Goal: Find specific page/section: Find specific page/section

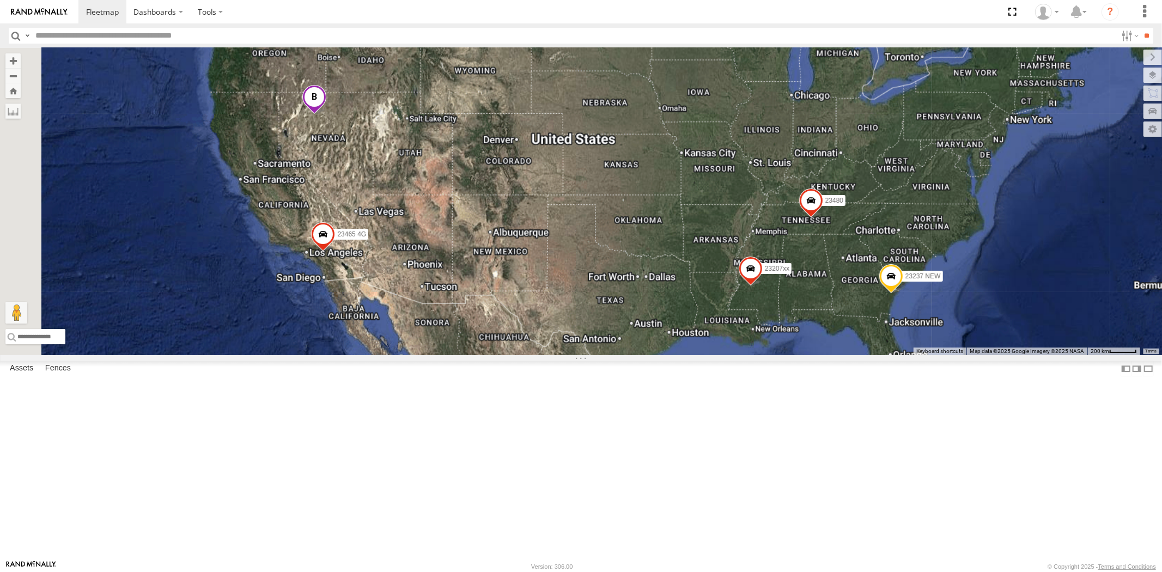
click at [431, 195] on div "23207xx 23237 NEW 23480 23465 4G" at bounding box center [581, 201] width 1162 height 307
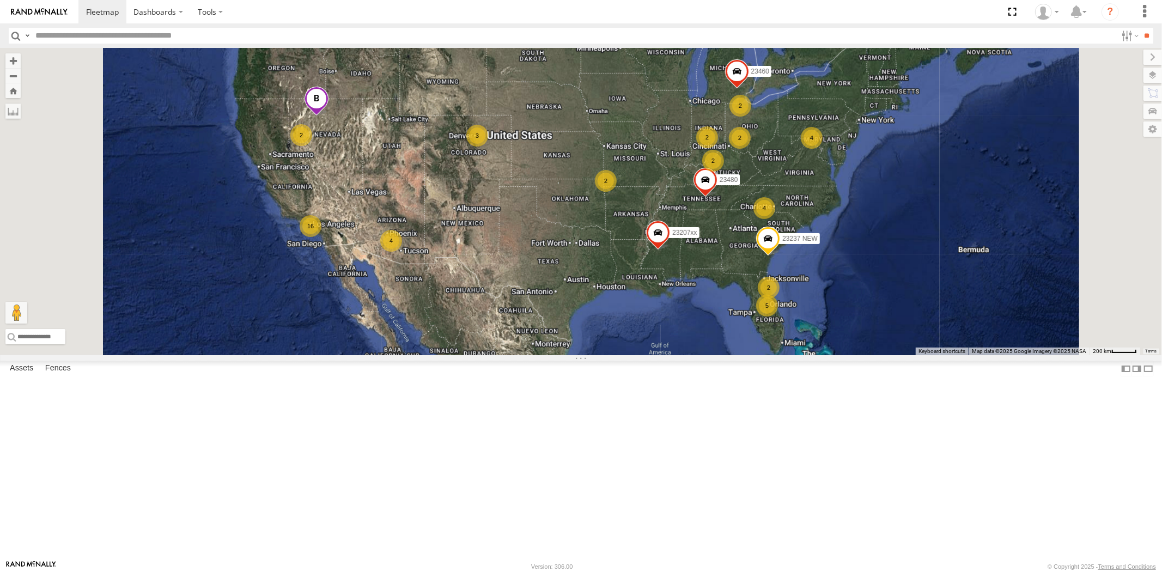
click at [328, 116] on span at bounding box center [316, 101] width 24 height 29
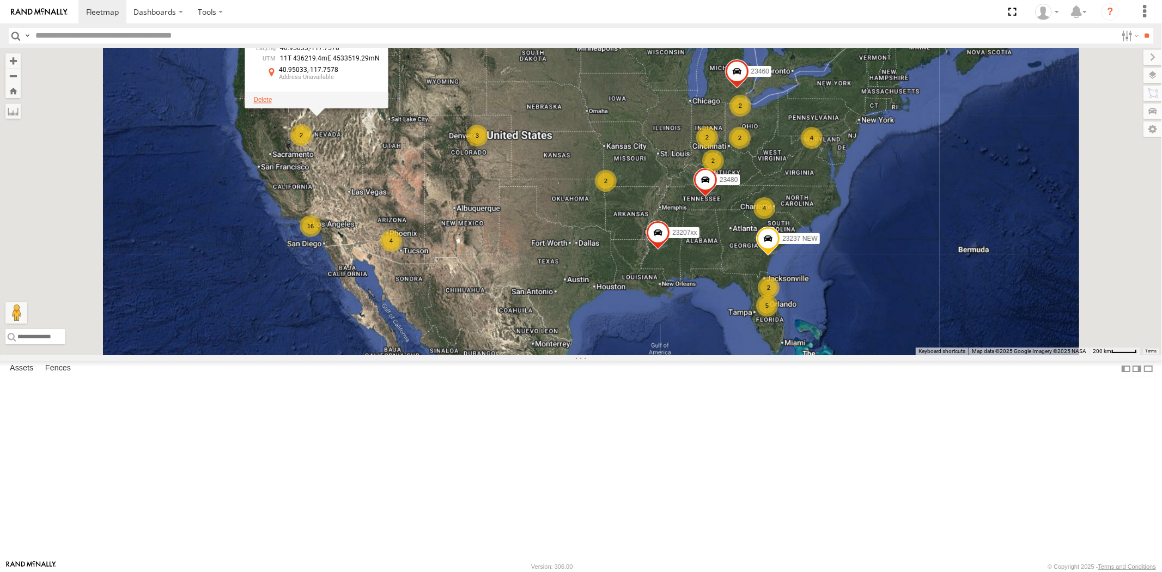
click at [271, 103] on span at bounding box center [262, 100] width 18 height 8
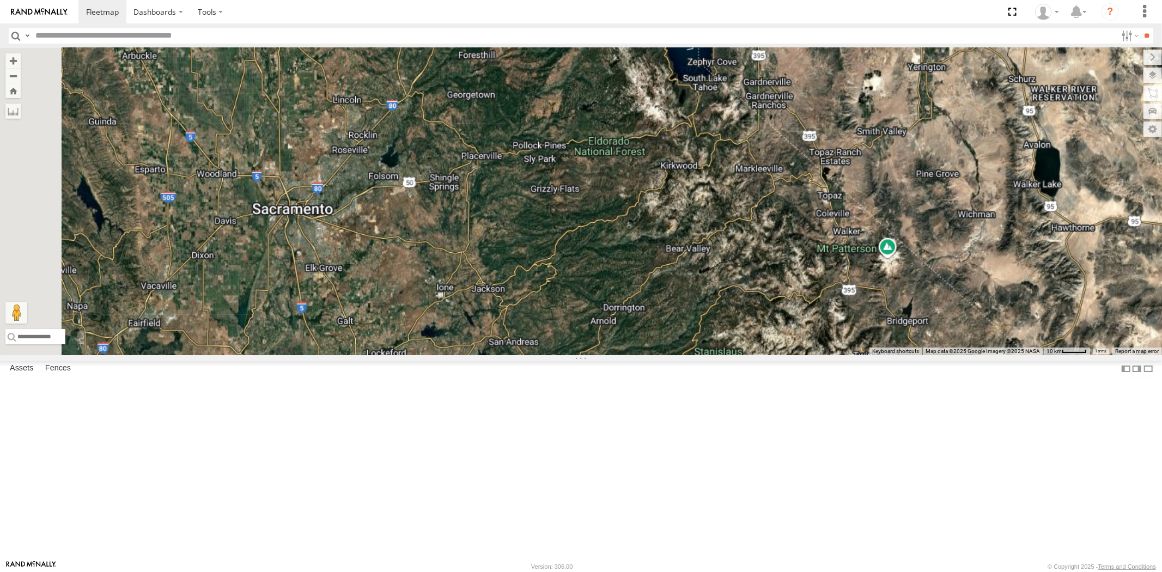
drag, startPoint x: 476, startPoint y: 290, endPoint x: 576, endPoint y: 297, distance: 100.5
click at [576, 297] on div "23207xx 23237 NEW 23480 23460 23465 4G 23369 4G 23369" at bounding box center [581, 201] width 1162 height 307
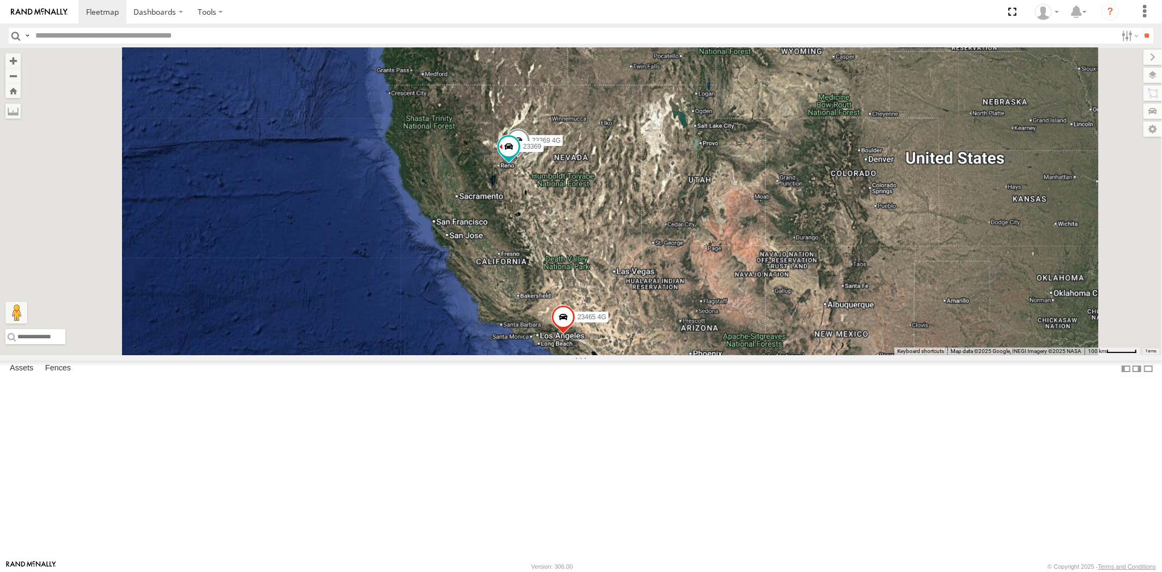
drag, startPoint x: 600, startPoint y: 296, endPoint x: 580, endPoint y: 230, distance: 68.8
click at [586, 230] on div "23207xx 23237 NEW 23480 23460 23465 4G 23369 4G 23369" at bounding box center [581, 201] width 1162 height 307
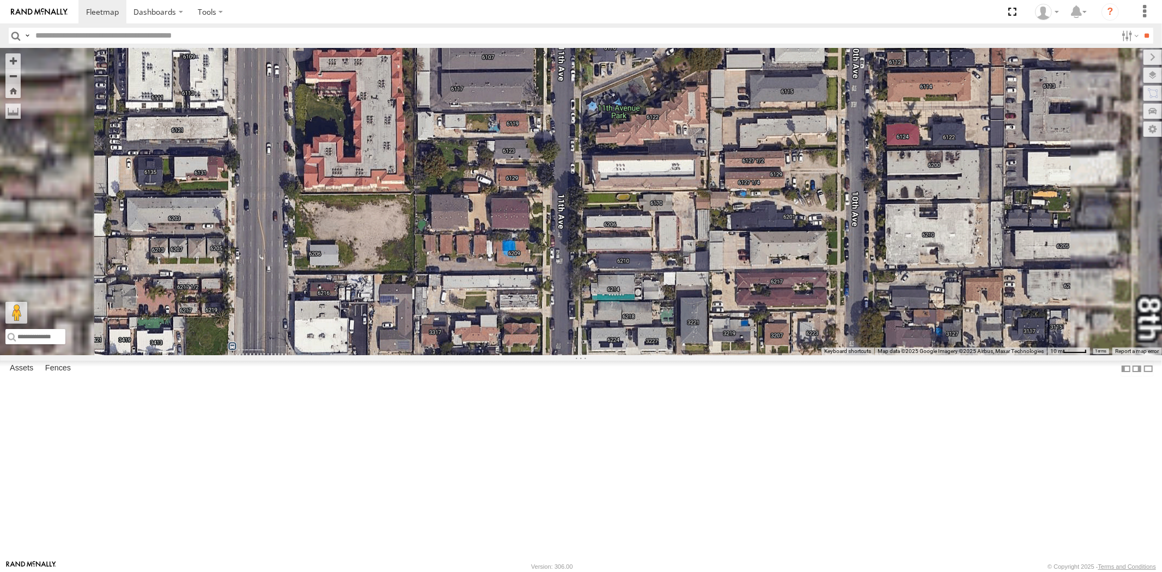
drag, startPoint x: 879, startPoint y: 171, endPoint x: 789, endPoint y: 300, distance: 157.2
click at [789, 300] on div "23207xx 23237 NEW 23480 23460 23465 4G 23369 4G 23369 23335 4G/Bad 23459 4G 234…" at bounding box center [581, 201] width 1162 height 307
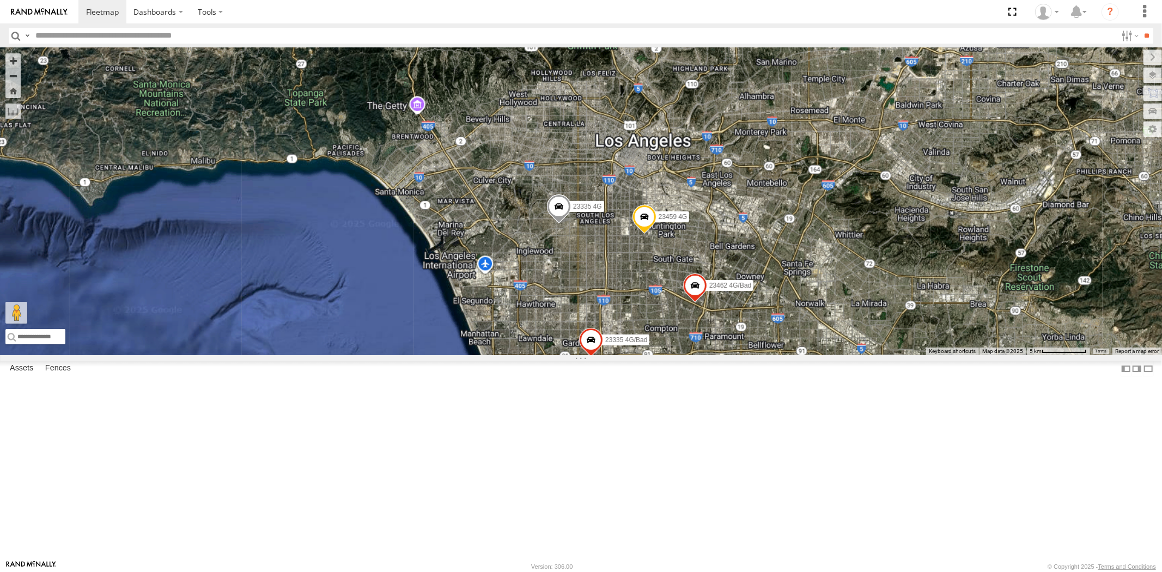
drag, startPoint x: 767, startPoint y: 337, endPoint x: 716, endPoint y: 297, distance: 64.4
click at [730, 298] on div "23207xx 23237 NEW 23480 23460 23465 4G 23369 4G 23369 23335 4G/Bad 23459 4G 234…" at bounding box center [581, 201] width 1162 height 307
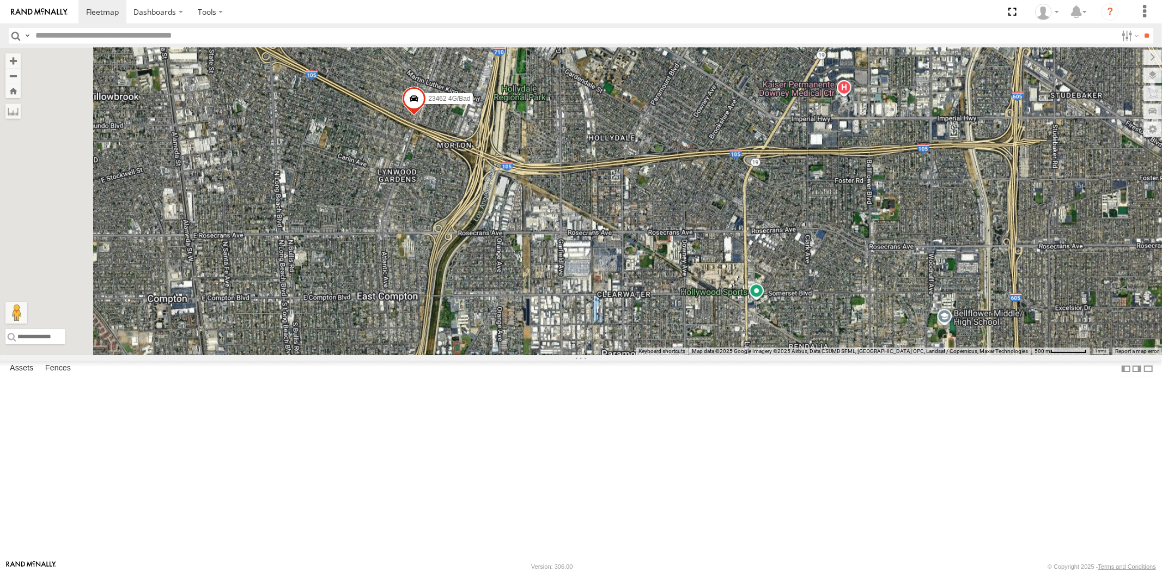
drag, startPoint x: 556, startPoint y: 278, endPoint x: 665, endPoint y: 325, distance: 118.6
click at [651, 320] on div "23207xx 23237 NEW 23480 23460 23465 4G 23369 4G 23369 23335 4G/Bad 23459 4G 234…" at bounding box center [581, 201] width 1162 height 307
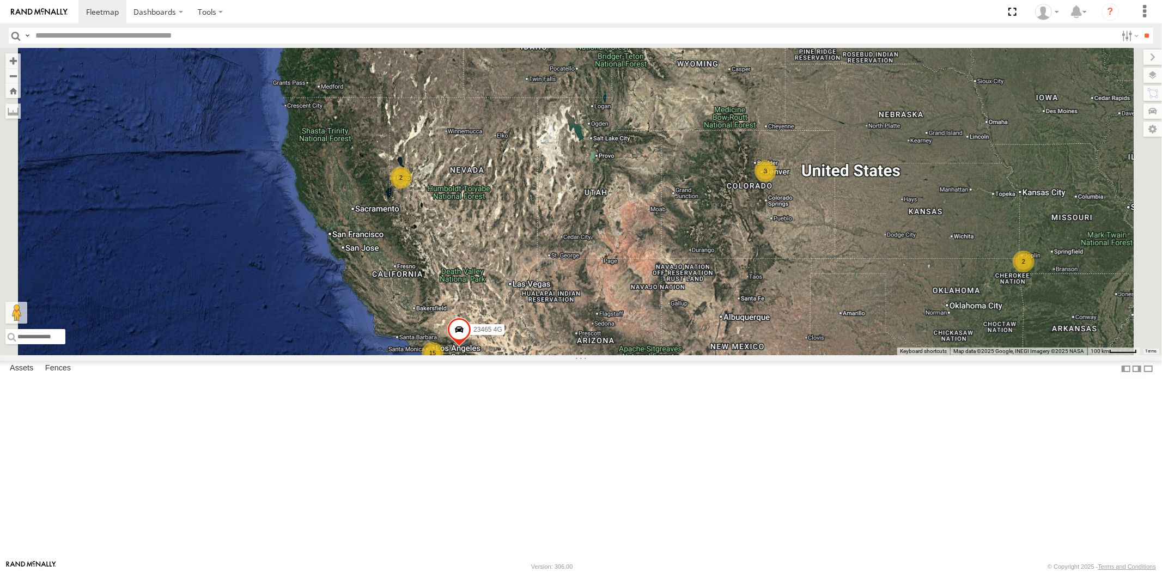
drag, startPoint x: 572, startPoint y: 333, endPoint x: 542, endPoint y: 287, distance: 55.1
click at [542, 289] on div "23207xx 23237 NEW 23460 23480 23465 4G 15 2 2 2 3 2" at bounding box center [581, 201] width 1162 height 307
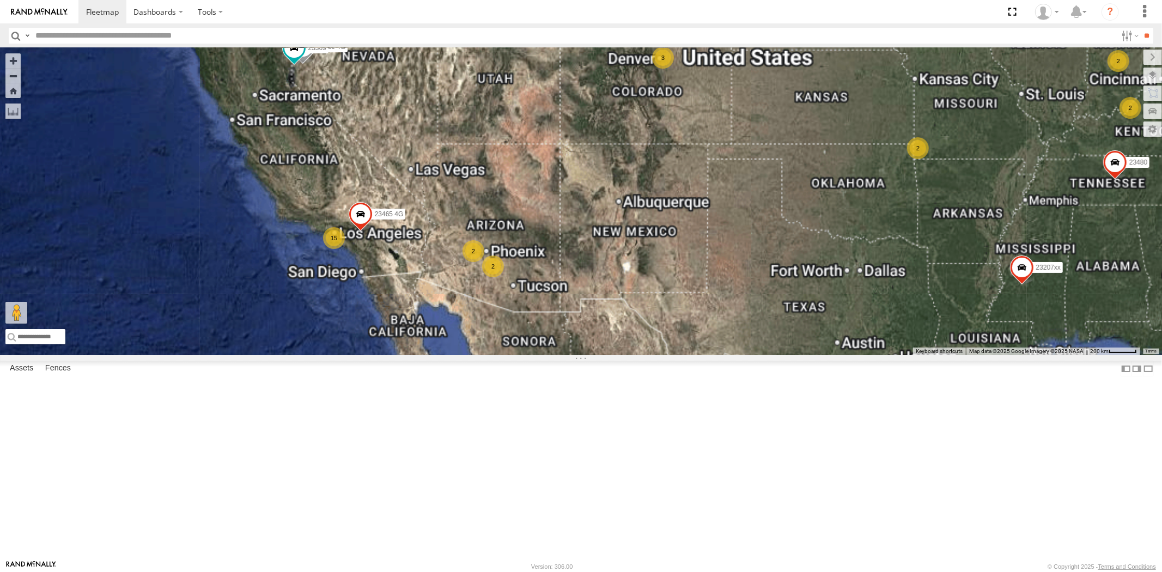
click at [85, 28] on input "text" at bounding box center [574, 36] width 1086 height 16
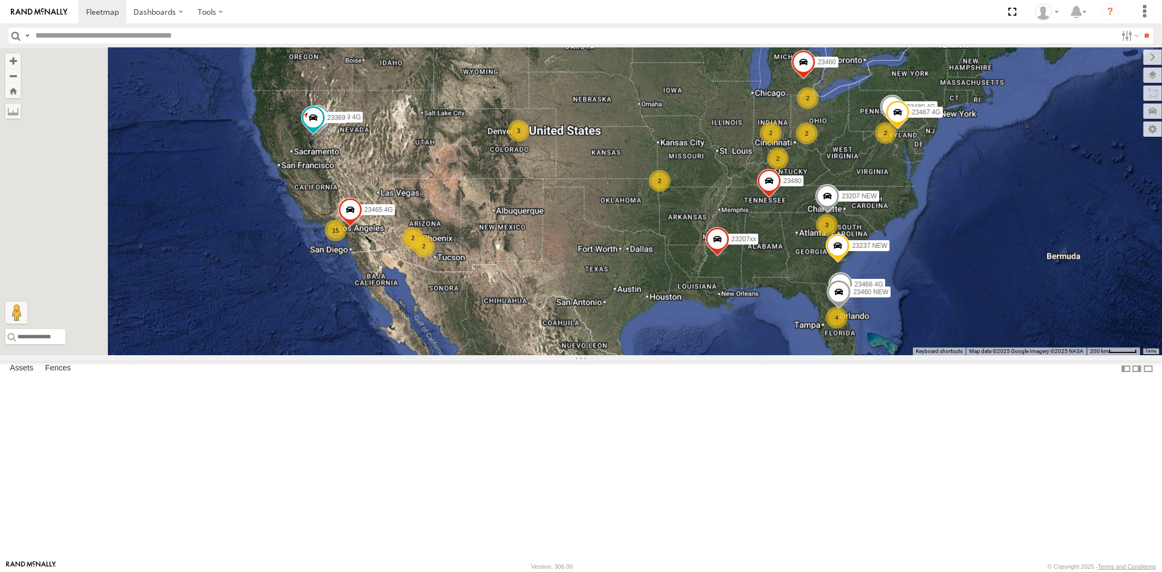
paste input "*****"
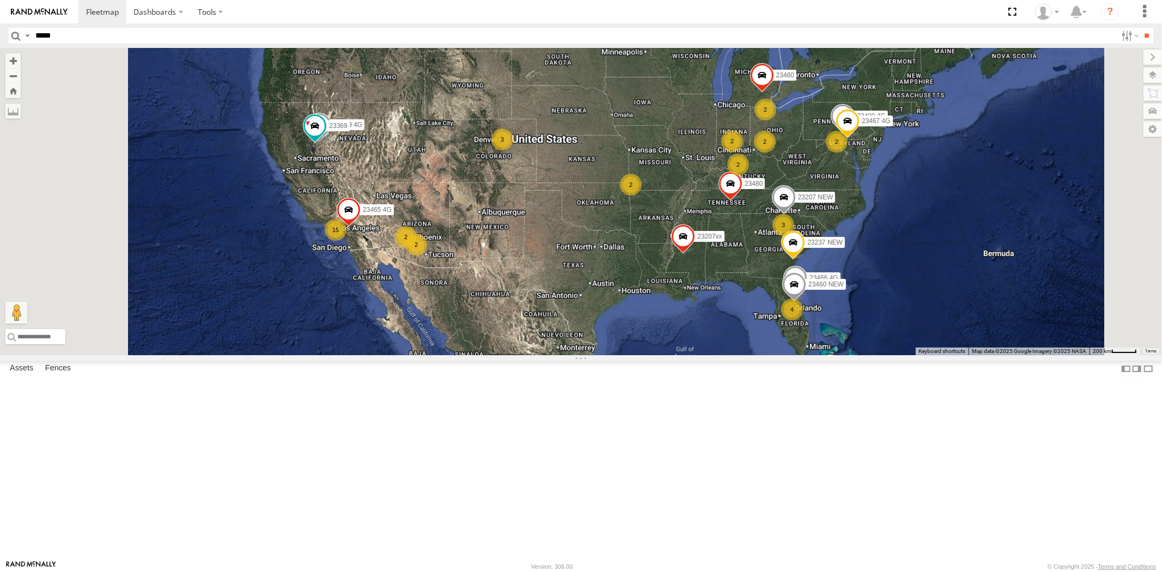
click at [1141, 28] on input "**" at bounding box center [1147, 36] width 13 height 16
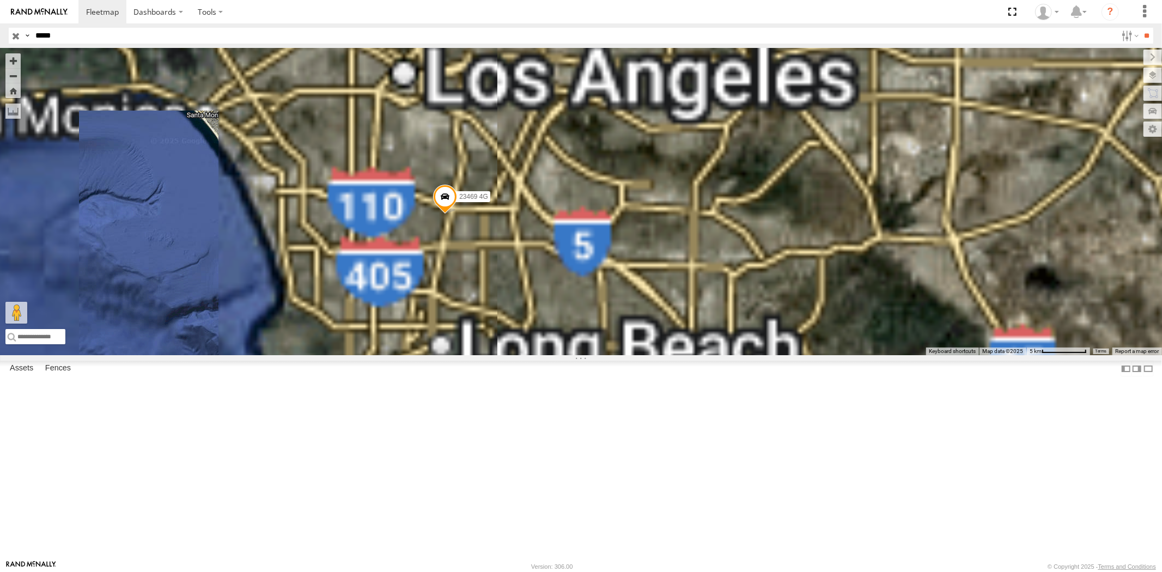
click at [0, 0] on div "23469 NEW" at bounding box center [0, 0] width 0 height 0
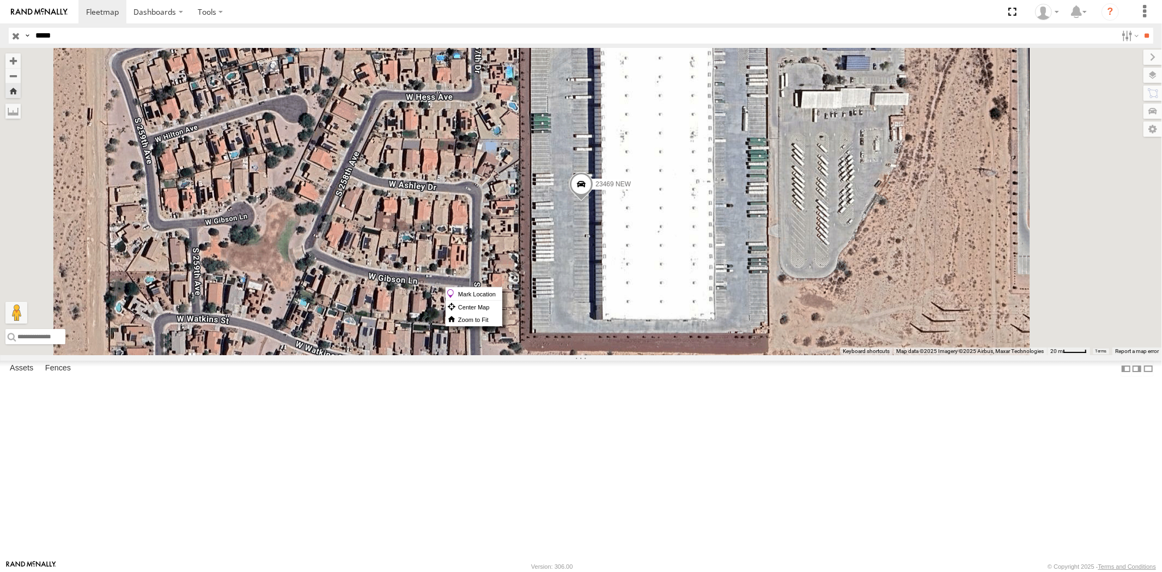
click at [593, 202] on span at bounding box center [581, 186] width 24 height 29
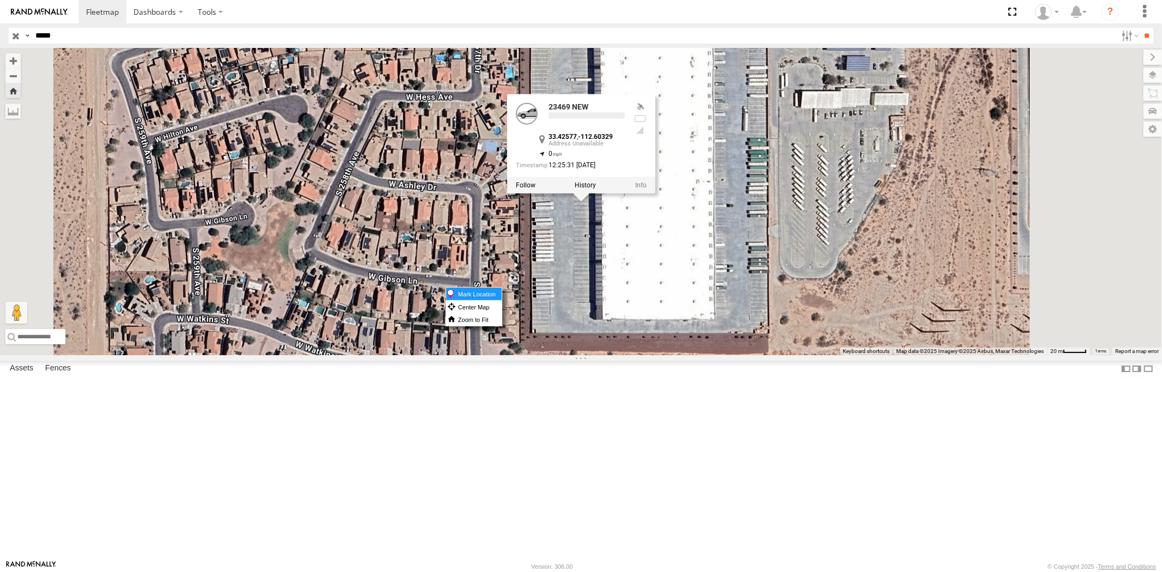
click at [502, 291] on label "Mark Location" at bounding box center [474, 294] width 56 height 13
click at [741, 355] on div "23469 NEW 23469 NEW All Assets S [STREET_ADDRESS][PERSON_NAME] , -112.60329 0 1…" at bounding box center [581, 201] width 1162 height 307
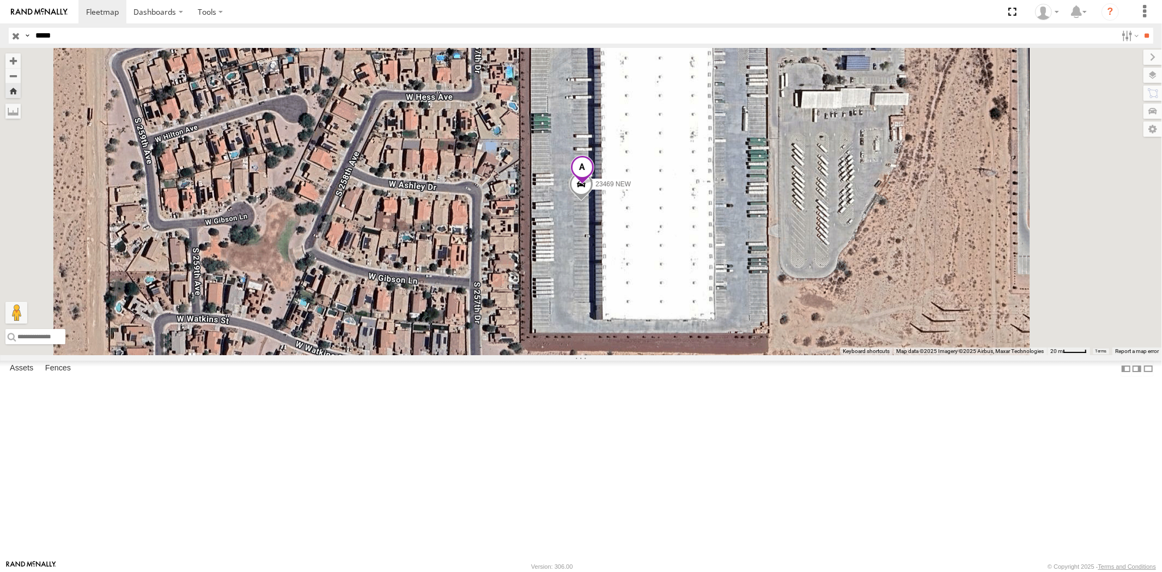
click at [594, 185] on span at bounding box center [582, 169] width 24 height 29
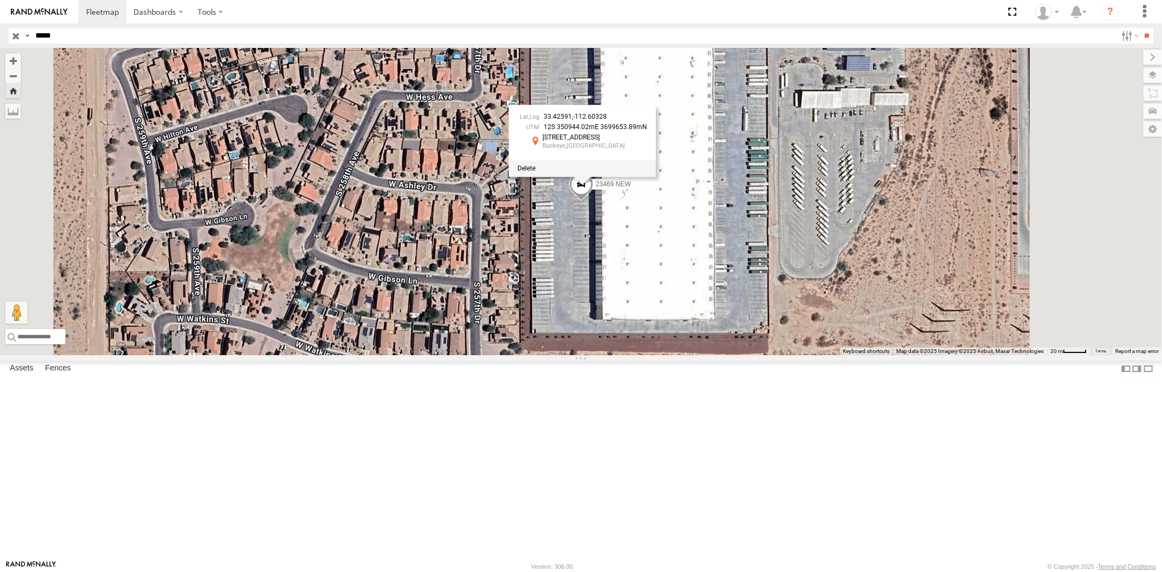
drag, startPoint x: 75, startPoint y: 41, endPoint x: 0, endPoint y: 41, distance: 75.2
click at [19, 37] on div "Search Query Asset ID Asset Label Registration Manufacturer Model VIN Job ID Dr…" at bounding box center [575, 36] width 1132 height 16
paste input "text"
type input "*****"
click at [1141, 28] on input "**" at bounding box center [1147, 36] width 13 height 16
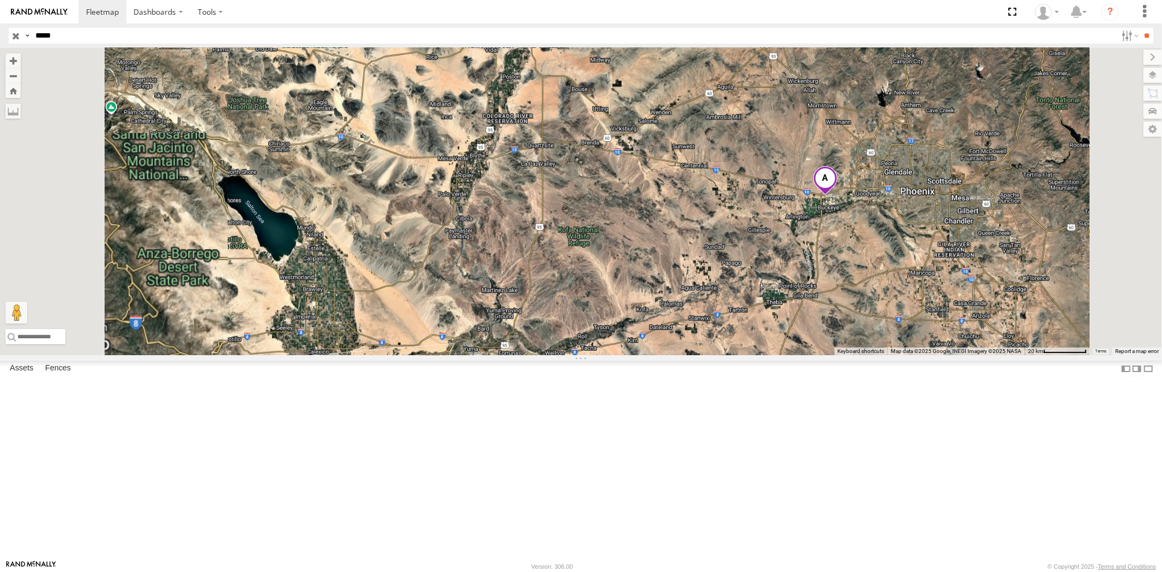
drag, startPoint x: 908, startPoint y: 317, endPoint x: 848, endPoint y: 304, distance: 61.9
click at [849, 303] on div "23463 4G" at bounding box center [581, 201] width 1162 height 307
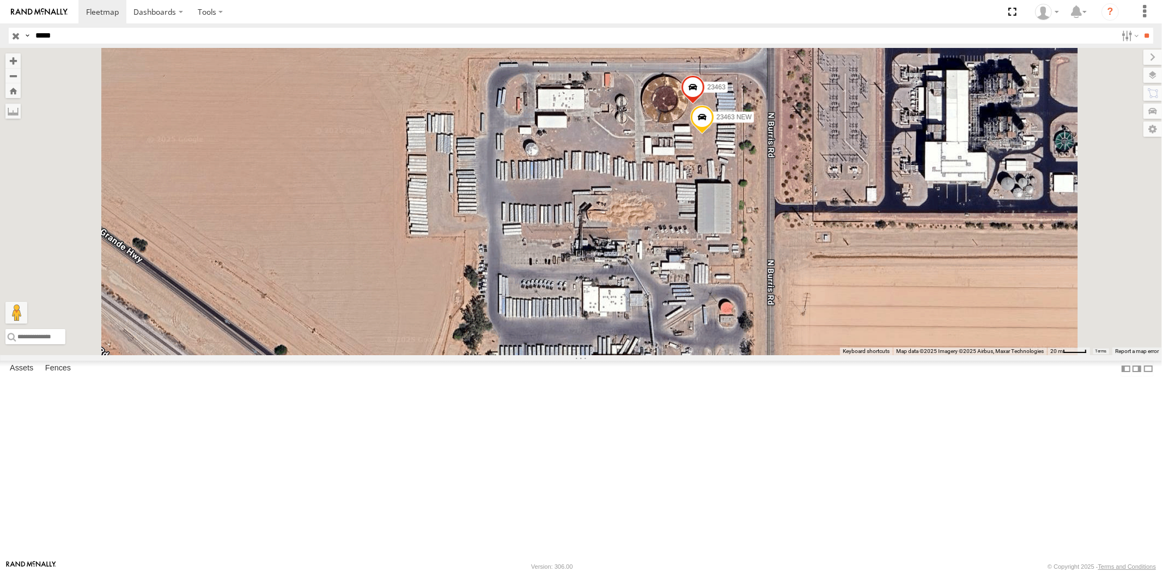
click at [705, 105] on span at bounding box center [693, 89] width 24 height 29
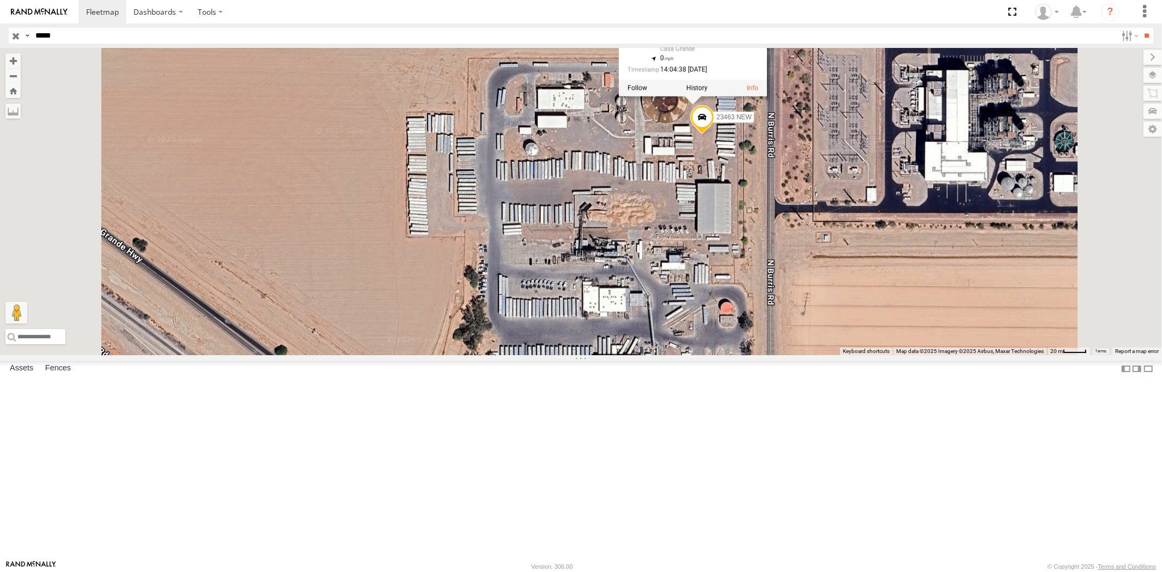
click at [801, 216] on div "23463 4G 23463 NEW 23463 23463 All Assets [GEOGRAPHIC_DATA][PERSON_NAME] 32.903…" at bounding box center [581, 201] width 1162 height 307
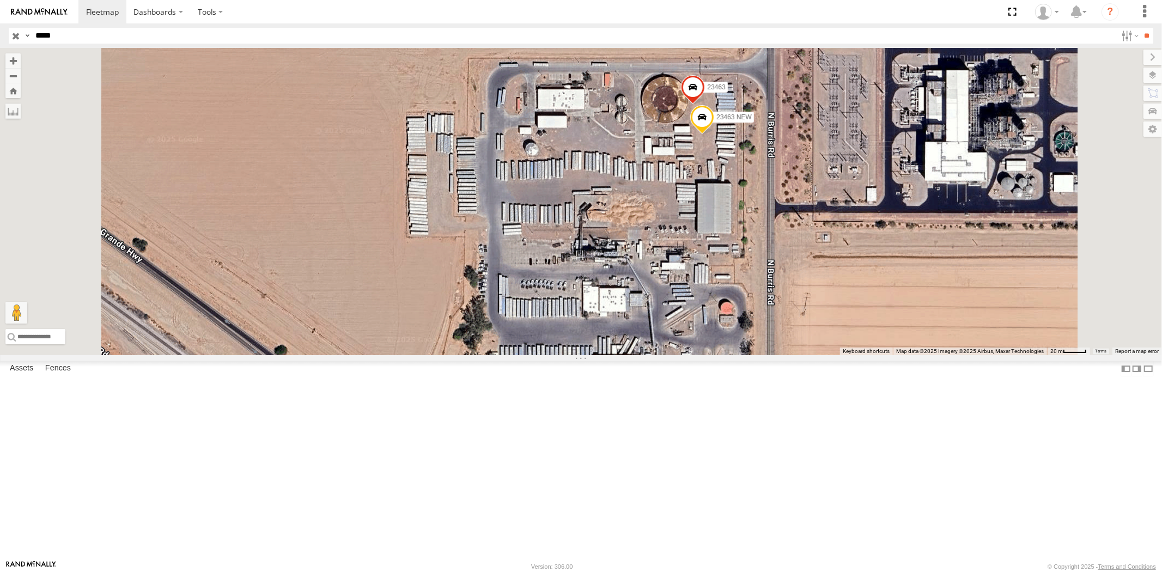
click at [714, 135] on span at bounding box center [702, 120] width 24 height 29
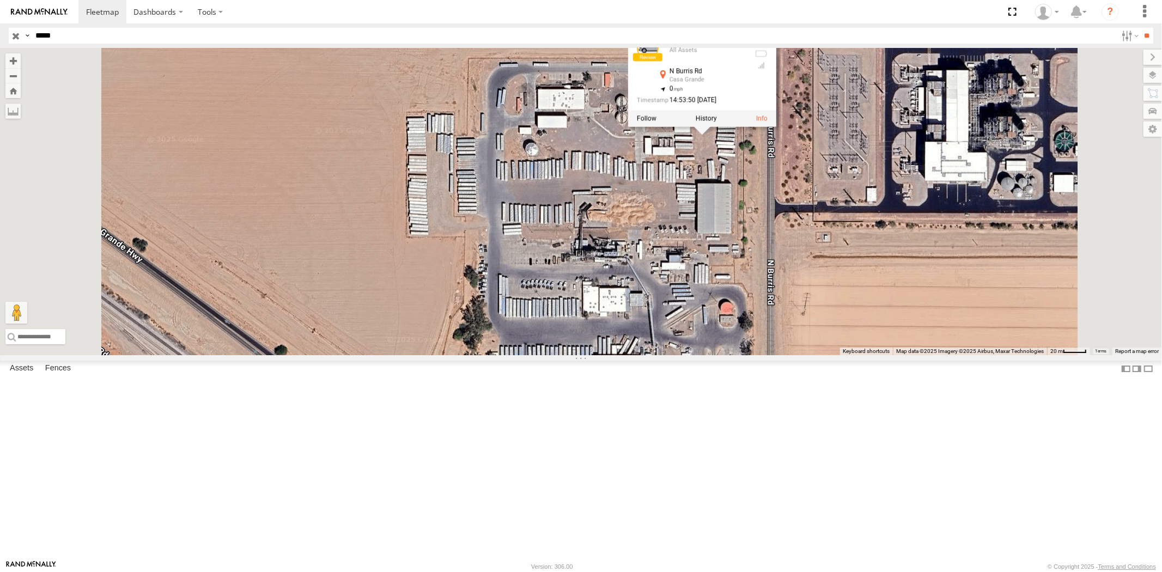
click at [758, 271] on div "23463 4G 23463 NEW 23463 23463 NEW All Assets [GEOGRAPHIC_DATA][PERSON_NAME] 32…" at bounding box center [581, 201] width 1162 height 307
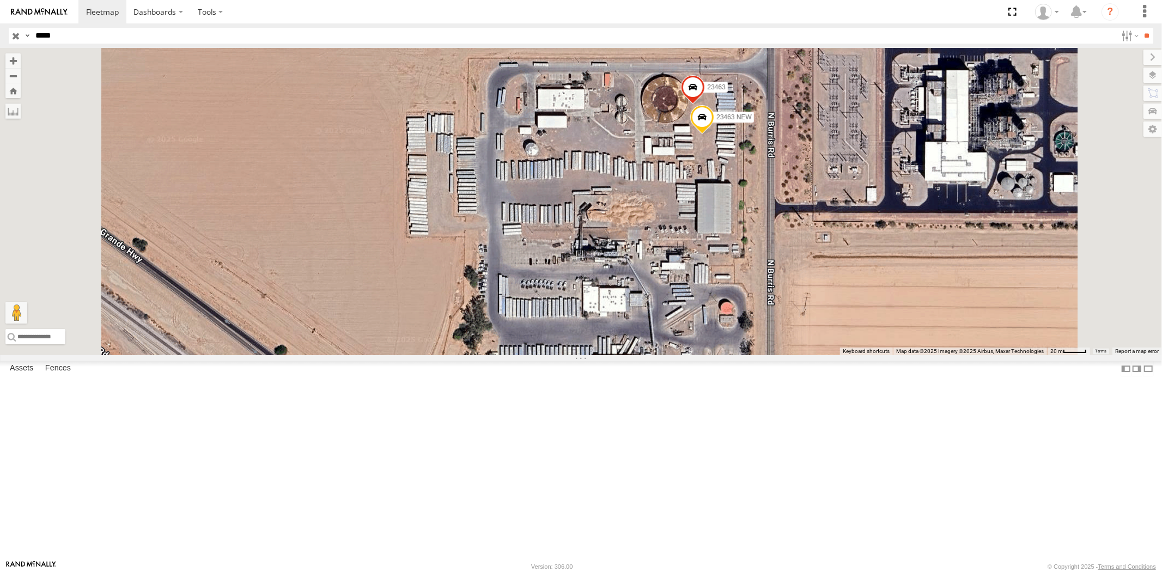
click at [705, 105] on span at bounding box center [693, 89] width 24 height 29
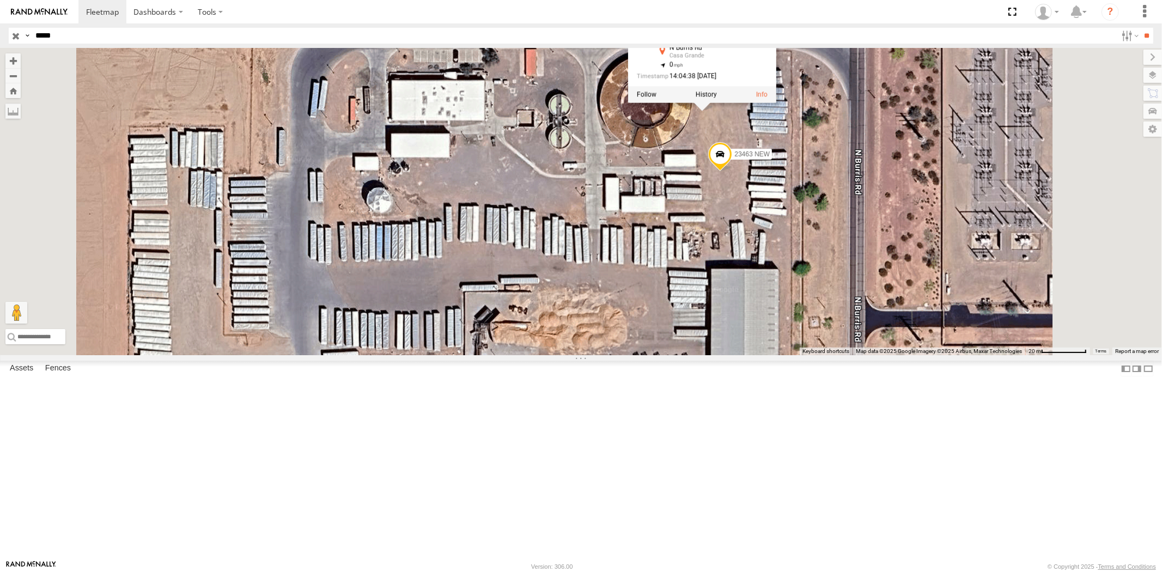
click at [790, 252] on div "23463 4G 23463 NEW 23463 23463 All Assets [GEOGRAPHIC_DATA][PERSON_NAME] 32.903…" at bounding box center [581, 201] width 1162 height 307
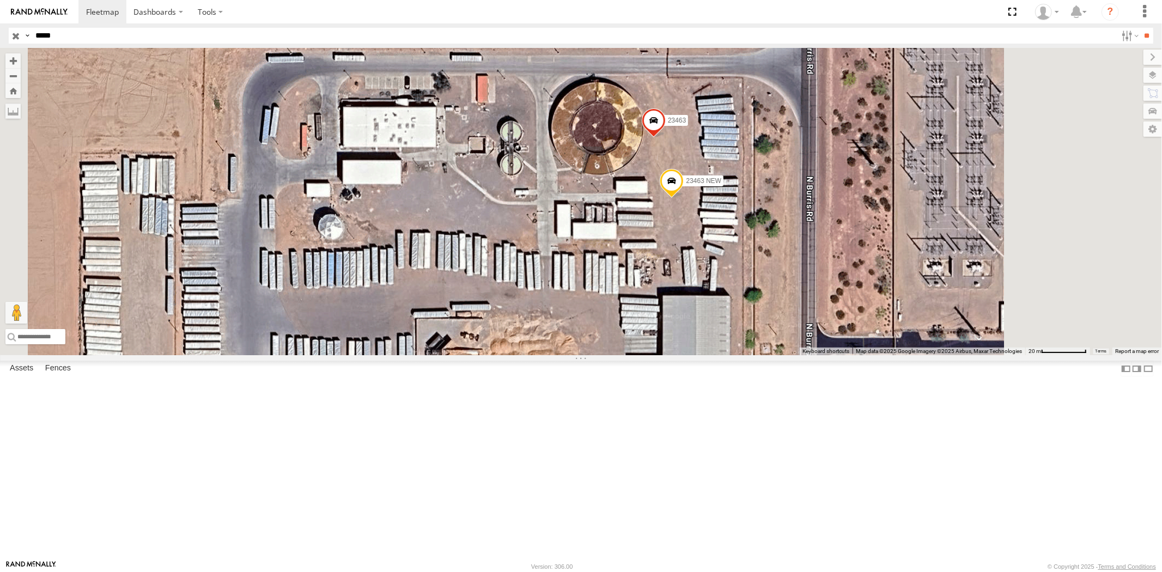
drag, startPoint x: 795, startPoint y: 258, endPoint x: 782, endPoint y: 267, distance: 16.0
click at [782, 267] on div "23463 4G 23463 NEW 23463" at bounding box center [581, 201] width 1162 height 307
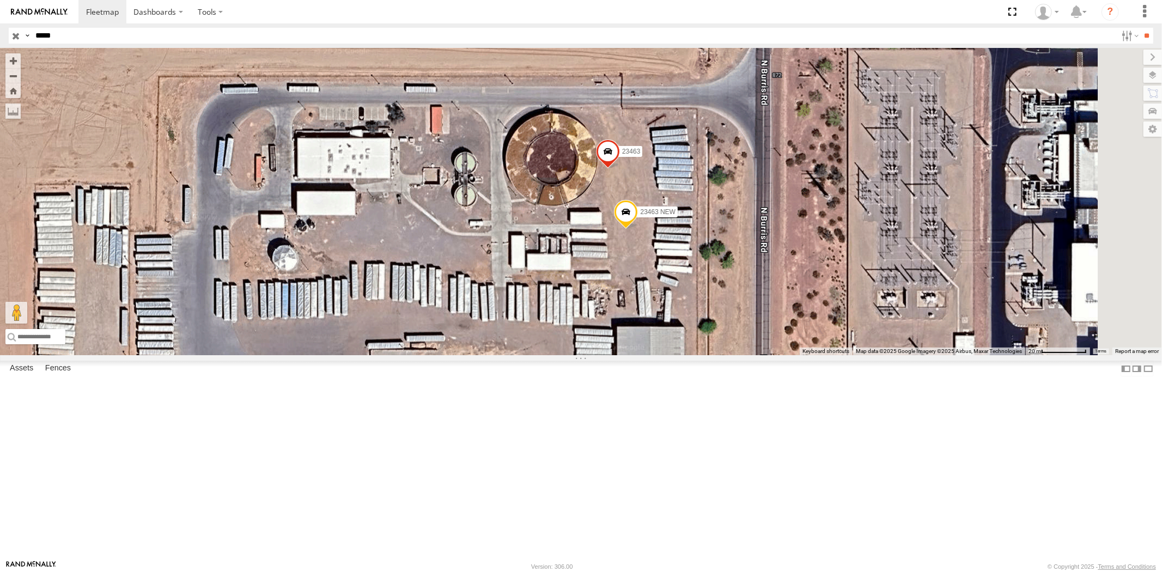
click at [619, 169] on span at bounding box center [607, 153] width 24 height 29
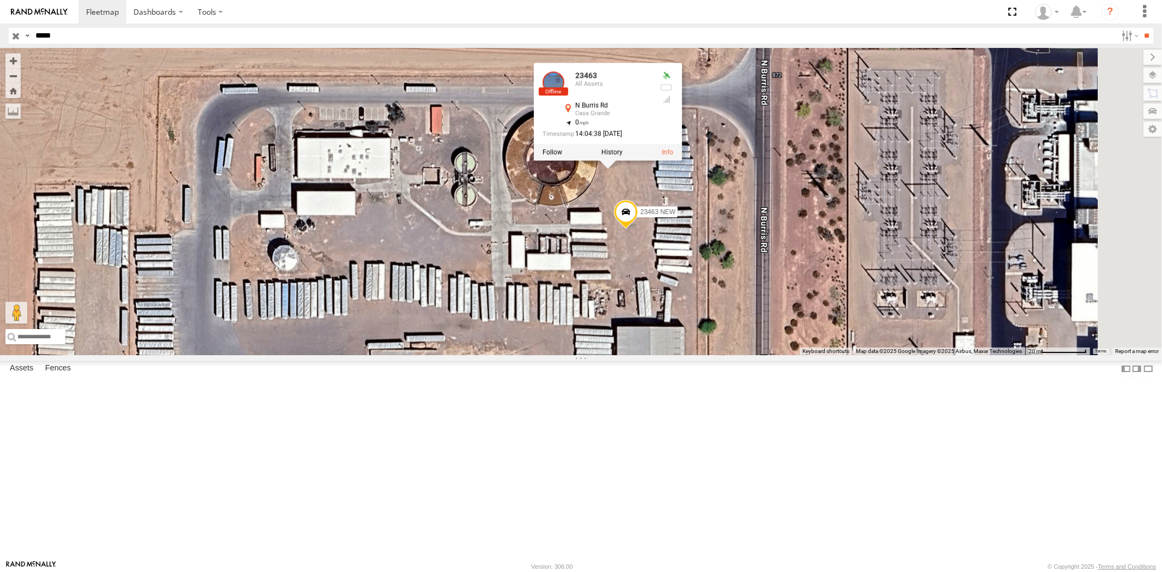
click at [638, 229] on span at bounding box center [626, 214] width 24 height 29
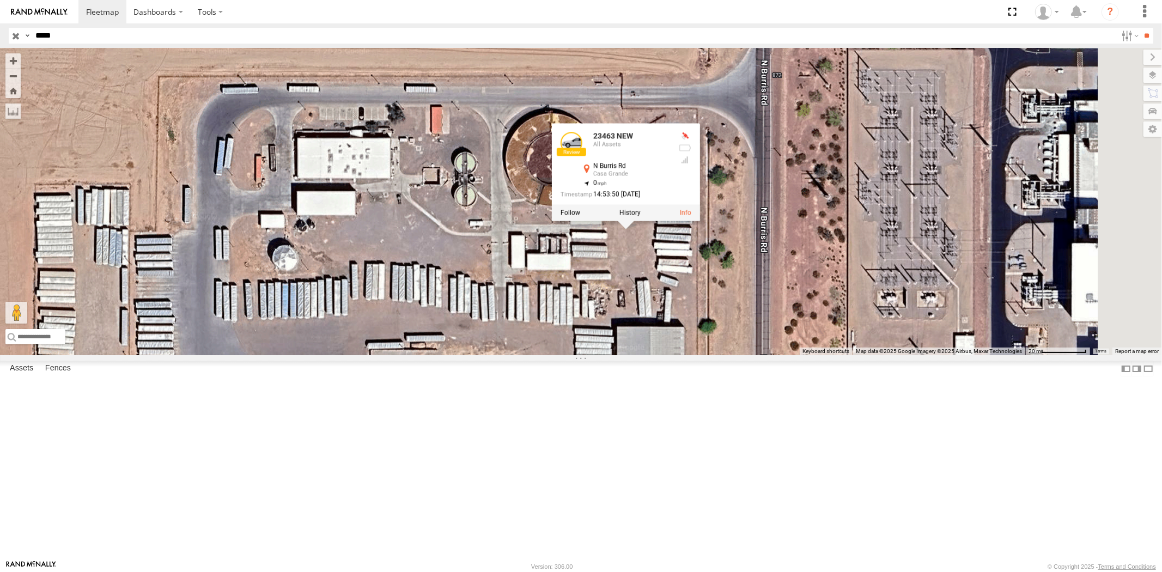
click at [771, 355] on div "23463 4G 23463 NEW 23463 23463 NEW All Assets [GEOGRAPHIC_DATA][PERSON_NAME] 32…" at bounding box center [581, 201] width 1162 height 307
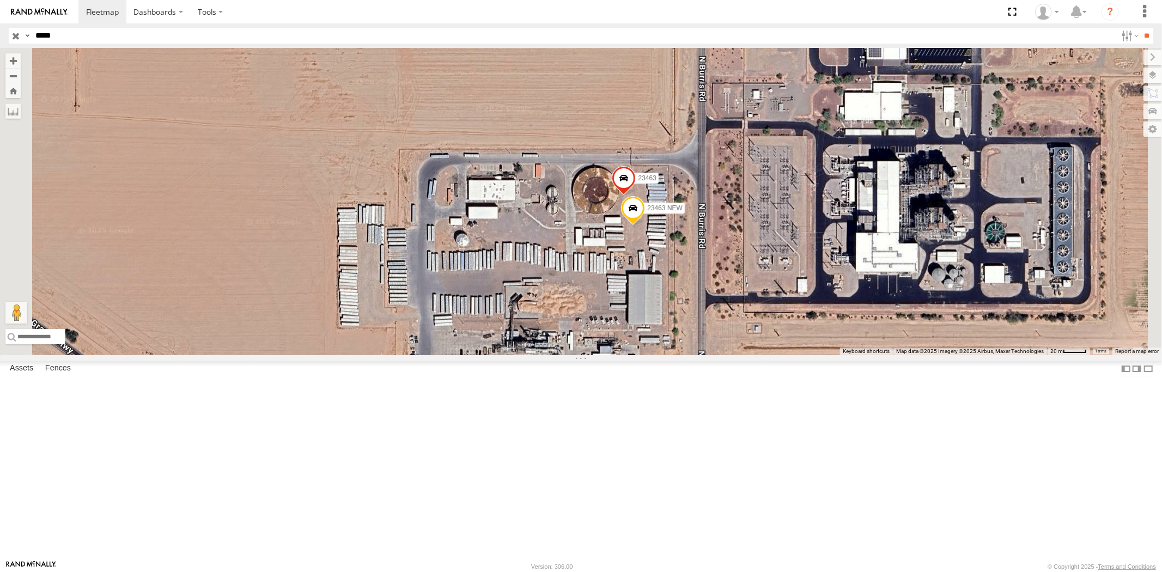
click at [645, 226] on span at bounding box center [633, 211] width 24 height 29
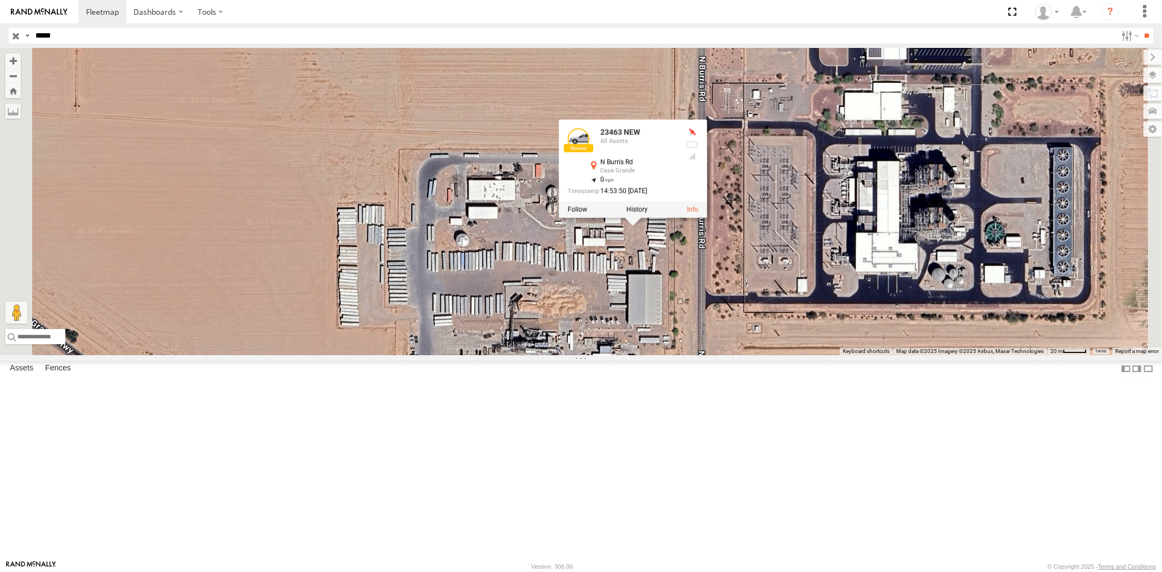
click at [764, 350] on div "23463 4G 23463 NEW 23463 23463 NEW All Assets [GEOGRAPHIC_DATA][PERSON_NAME] 32…" at bounding box center [581, 201] width 1162 height 307
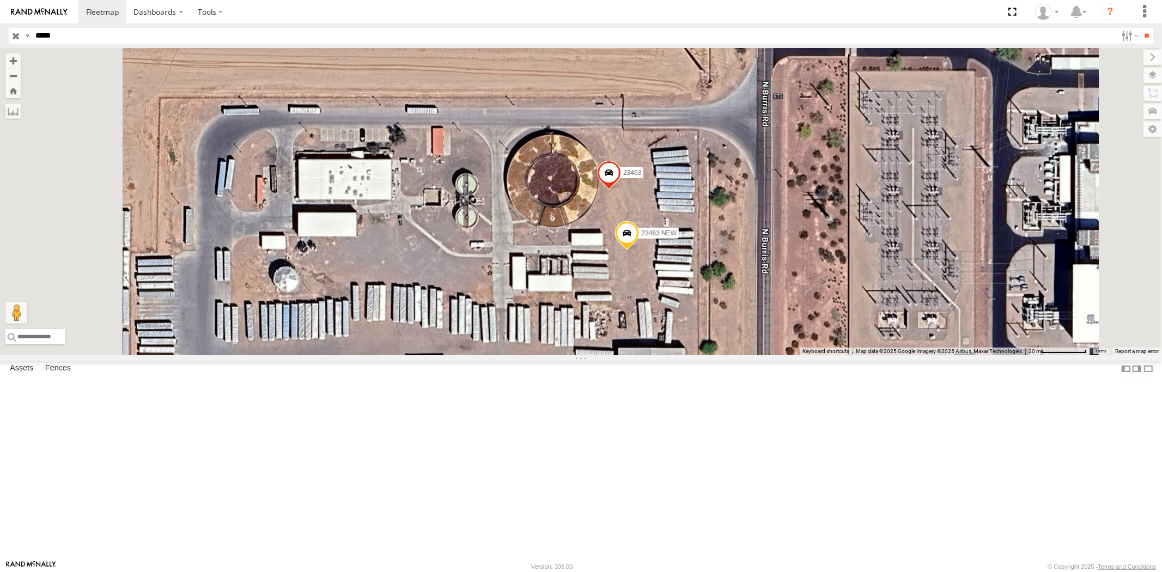
click at [620, 190] on span at bounding box center [608, 175] width 24 height 29
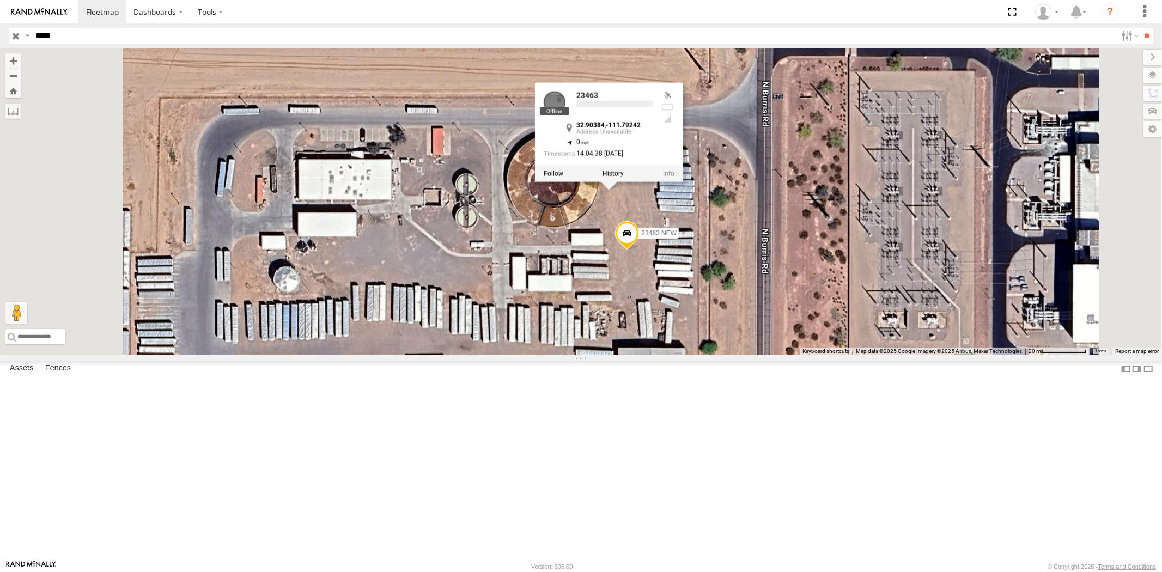
click at [723, 336] on div "23463 4G 23463 NEW 23463 23463 32.90384 , -111.79242 0 14:04:38 [DATE]" at bounding box center [581, 201] width 1162 height 307
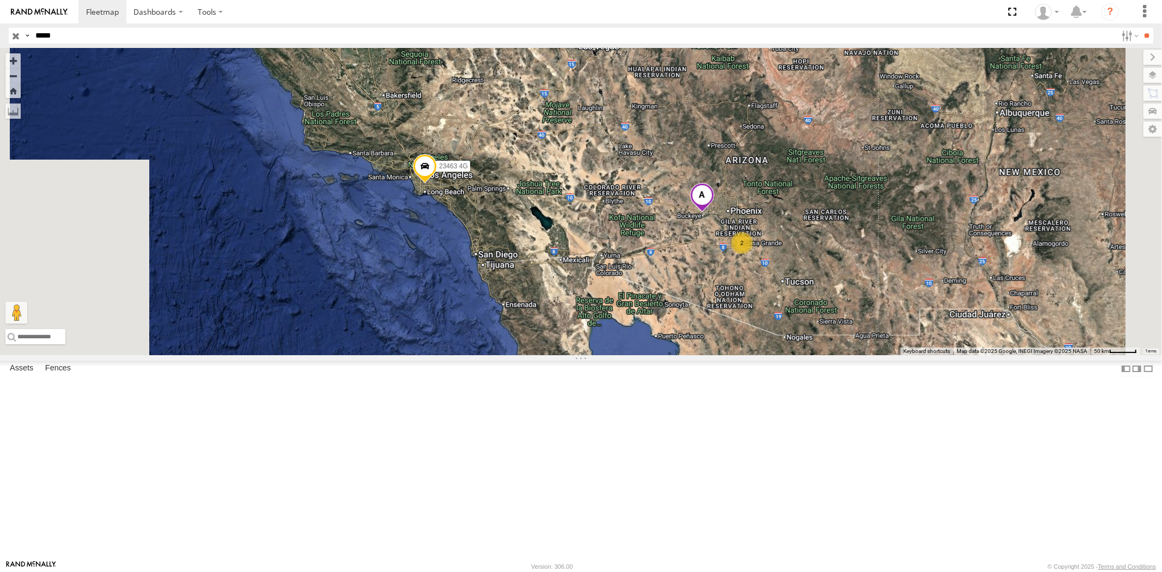
drag, startPoint x: 883, startPoint y: 382, endPoint x: 672, endPoint y: 359, distance: 212.5
click at [728, 355] on div "23463 4G 2" at bounding box center [581, 201] width 1162 height 307
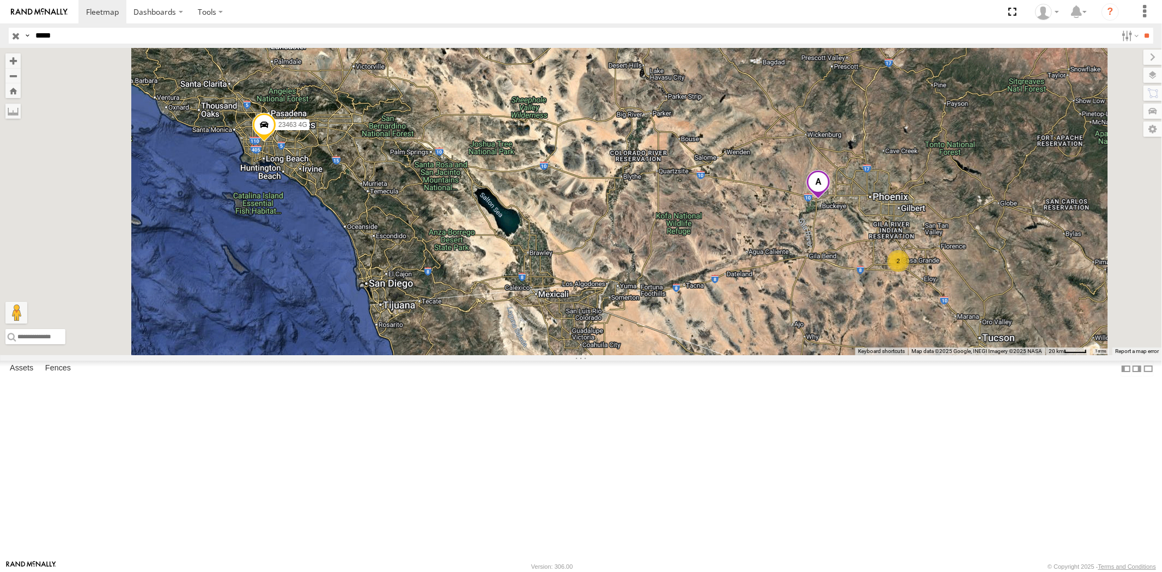
click at [11, 35] on input "button" at bounding box center [16, 36] width 14 height 16
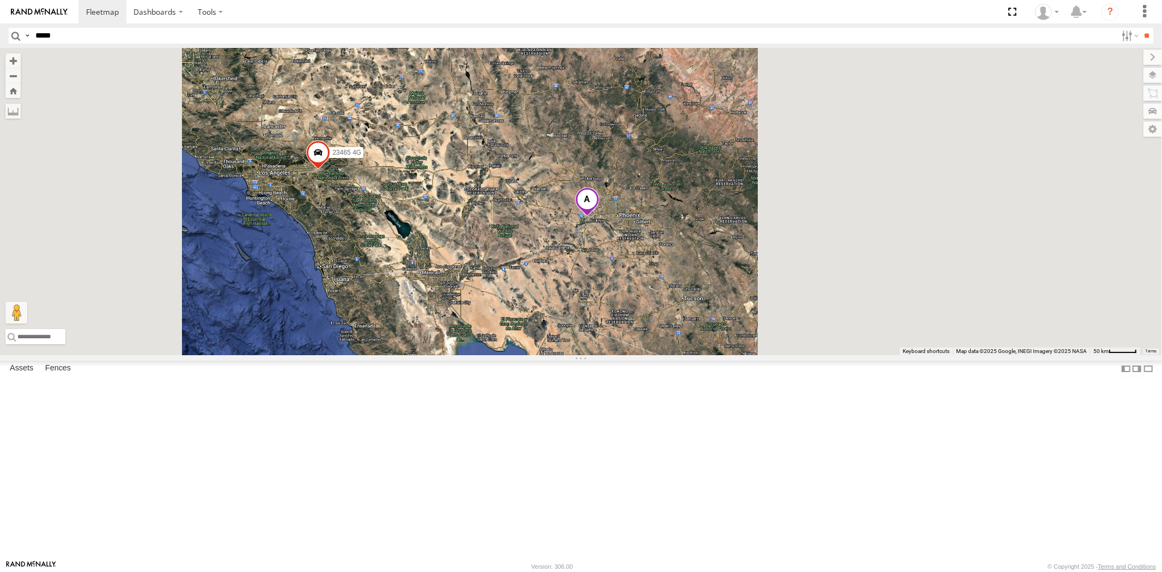
drag, startPoint x: 589, startPoint y: 193, endPoint x: 397, endPoint y: 231, distance: 196.6
click at [412, 223] on div "23465 4G" at bounding box center [581, 201] width 1162 height 307
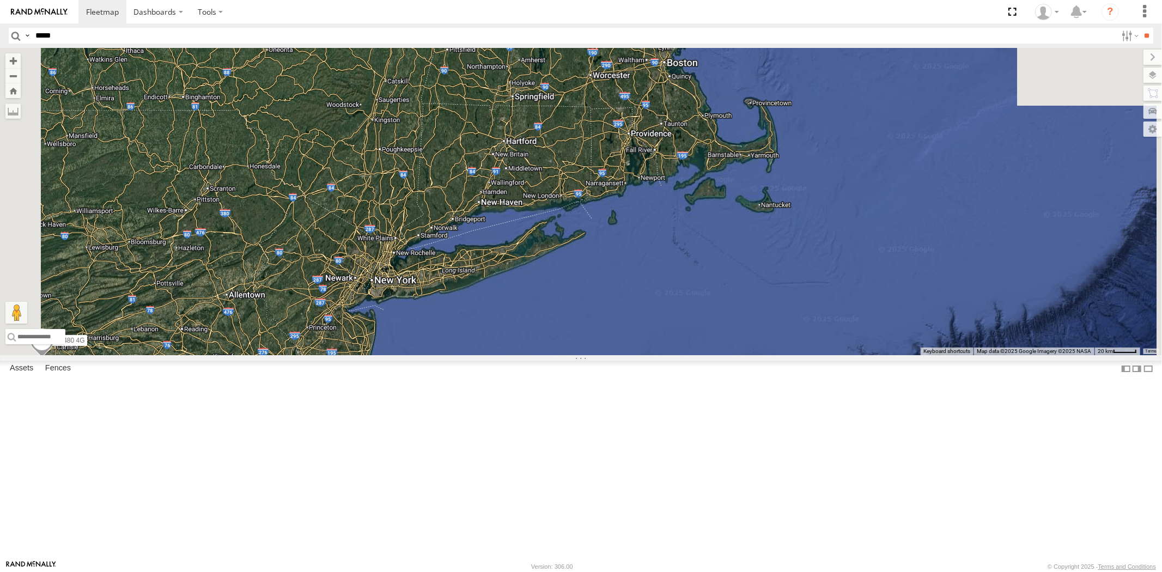
drag, startPoint x: 710, startPoint y: 174, endPoint x: 718, endPoint y: 180, distance: 9.8
click at [679, 253] on div "23207xx 23237 NEW 23480 23207 NEW 23460 23467 4G 23480 4G" at bounding box center [581, 201] width 1162 height 307
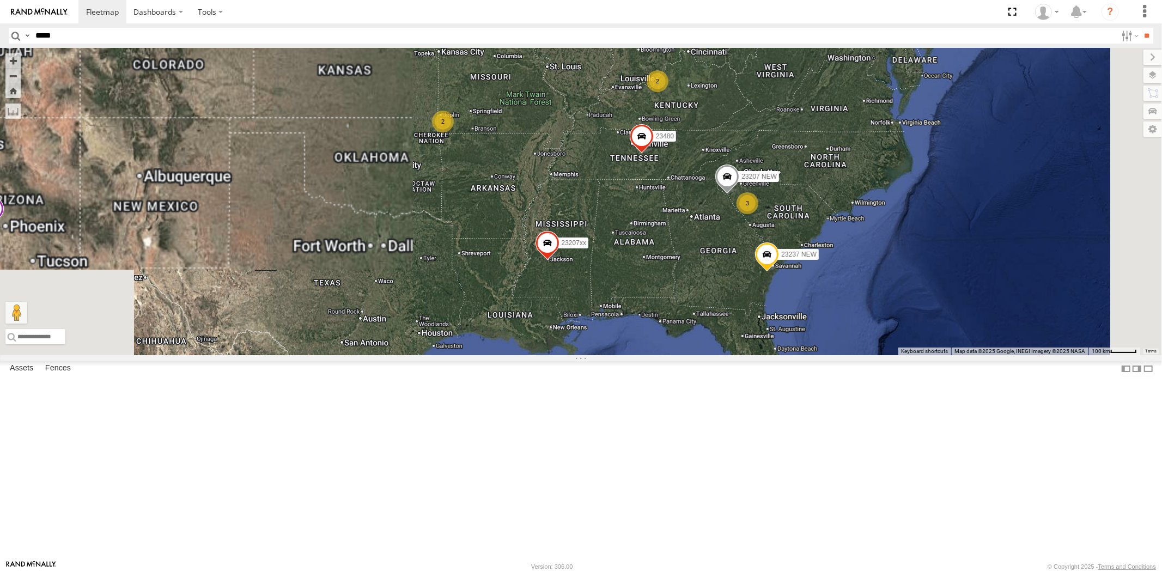
click at [895, 355] on div "23207xx 23237 NEW 23460 23480 7 2 2 3 23207 NEW 2 2 3 2 23467 4G 3" at bounding box center [581, 201] width 1162 height 307
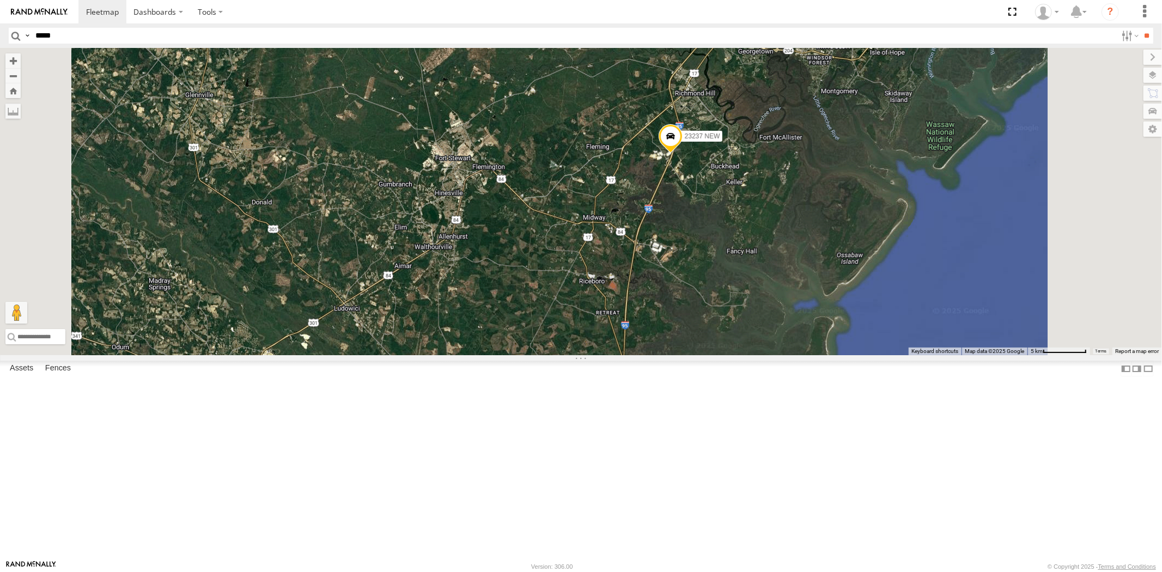
drag, startPoint x: 849, startPoint y: 154, endPoint x: 794, endPoint y: 297, distance: 153.8
click at [794, 297] on div "23207xx 23237 NEW 23460 23480 23207 NEW 23467 4G" at bounding box center [581, 201] width 1162 height 307
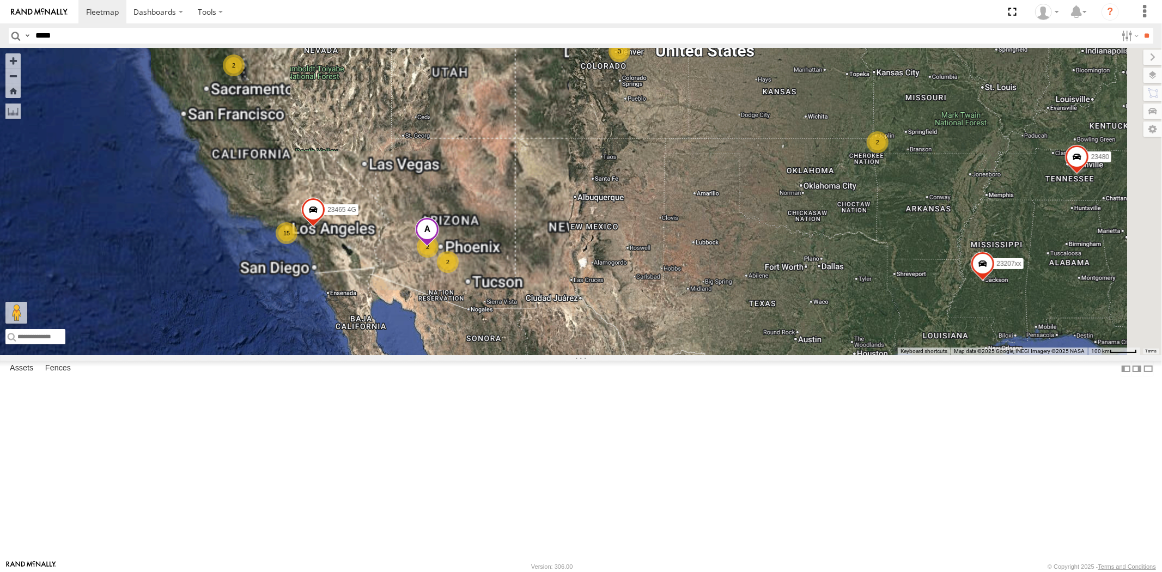
click at [439, 247] on span at bounding box center [427, 231] width 24 height 29
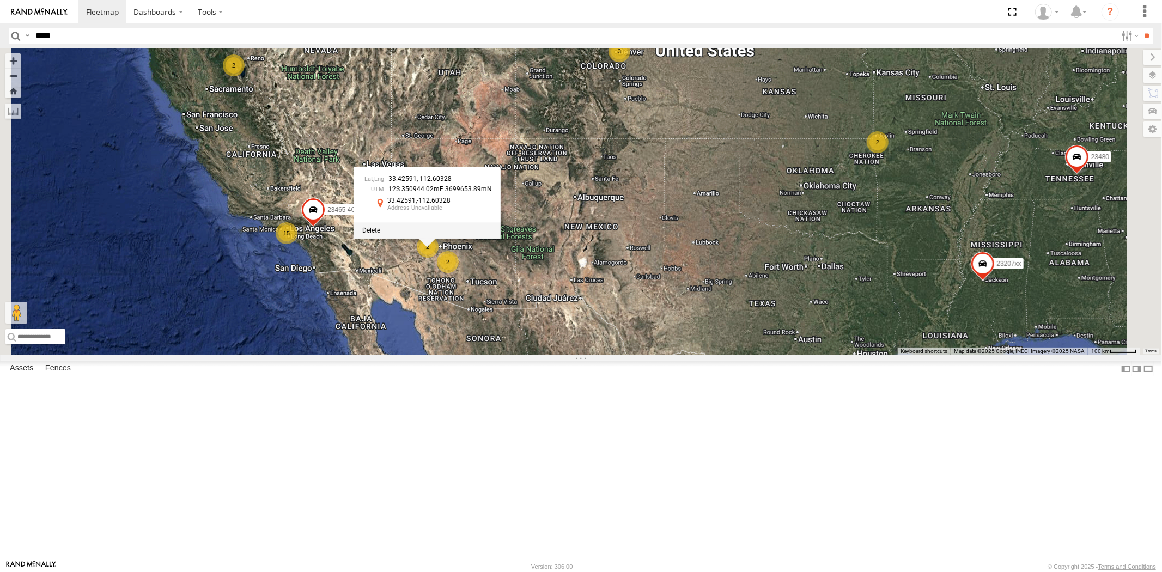
click at [501, 239] on div at bounding box center [426, 230] width 147 height 16
click at [380, 234] on span at bounding box center [371, 231] width 18 height 8
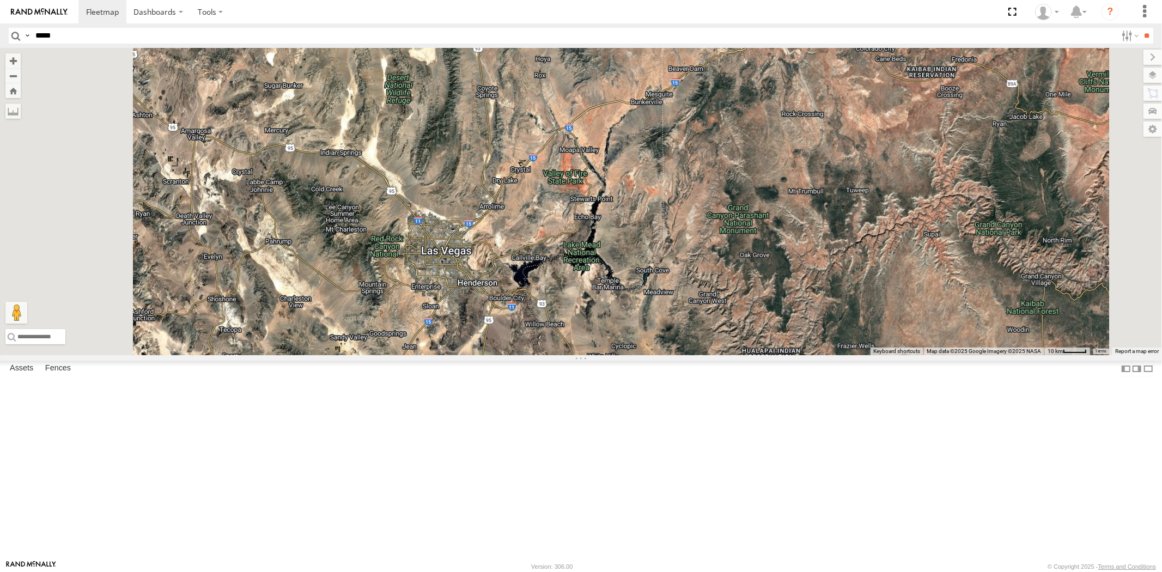
click at [77, 39] on input "*****" at bounding box center [574, 36] width 1086 height 16
paste input "*****"
type input "*****"
click at [1141, 28] on input "**" at bounding box center [1147, 36] width 13 height 16
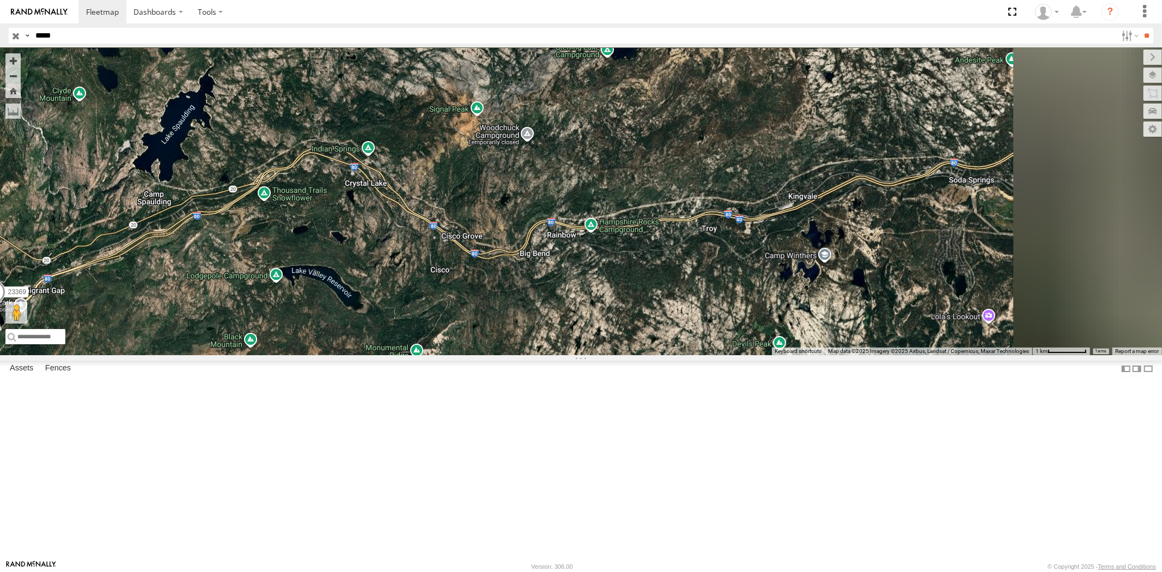
drag, startPoint x: 692, startPoint y: 263, endPoint x: 569, endPoint y: 284, distance: 124.4
click at [600, 278] on div "23369" at bounding box center [581, 201] width 1162 height 307
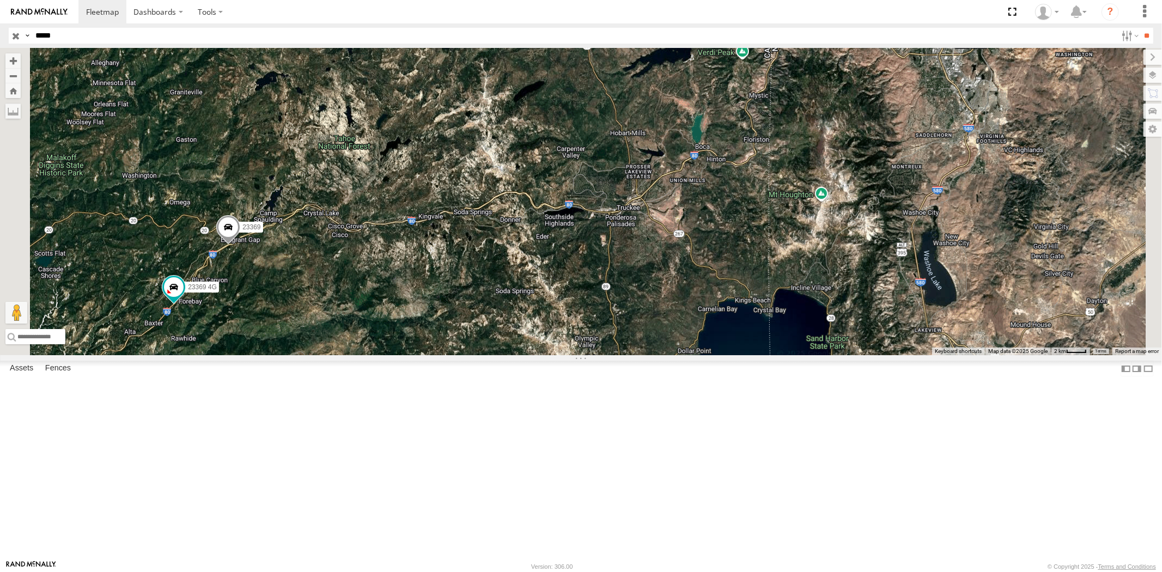
click at [20, 40] on input "button" at bounding box center [16, 36] width 14 height 16
